Goal: Find specific page/section

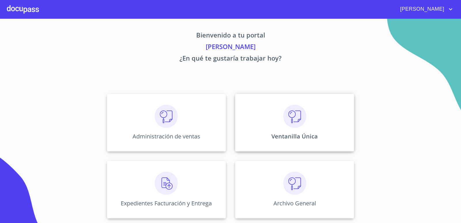
click at [313, 122] on div "Ventanilla Única" at bounding box center [294, 123] width 119 height 58
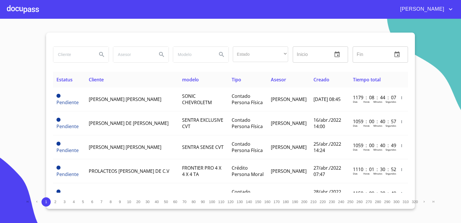
click at [66, 56] on input "search" at bounding box center [72, 55] width 39 height 16
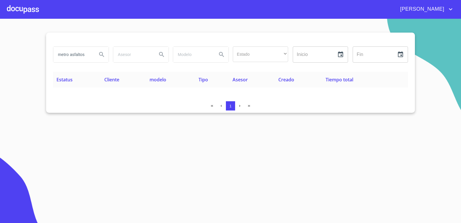
type input "metro asfaltos"
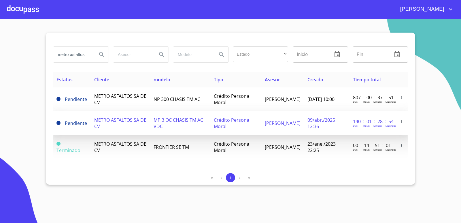
click at [249, 120] on span "Crédito Persona Moral" at bounding box center [231, 123] width 35 height 13
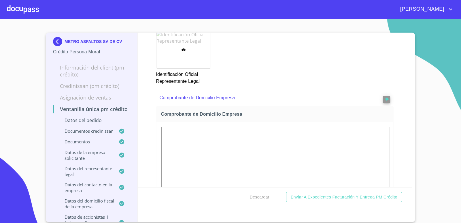
scroll to position [454, 0]
